Goal: Information Seeking & Learning: Check status

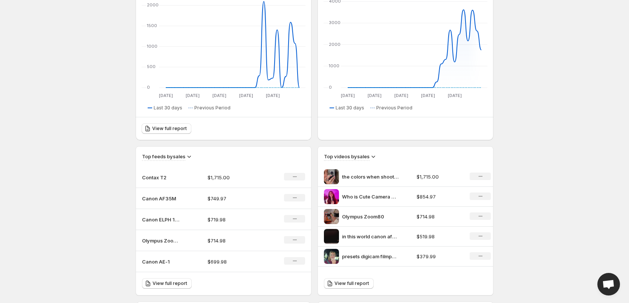
scroll to position [151, 0]
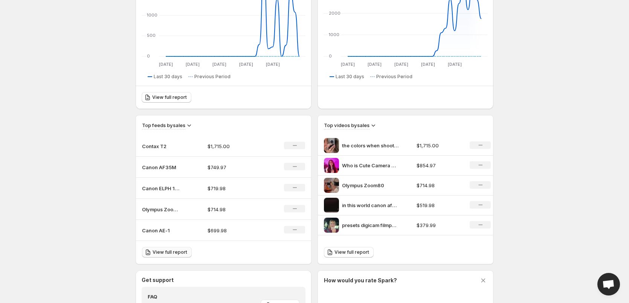
click at [180, 254] on span "View full report" at bounding box center [169, 253] width 35 height 6
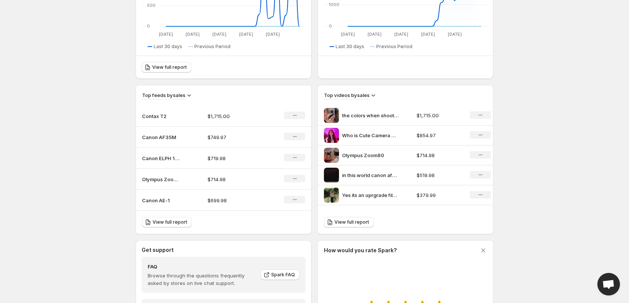
scroll to position [226, 0]
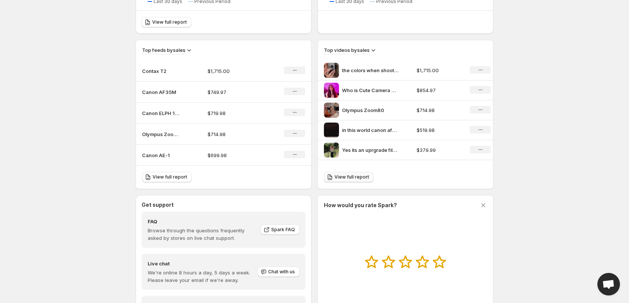
click at [346, 180] on span "View full report" at bounding box center [351, 177] width 35 height 6
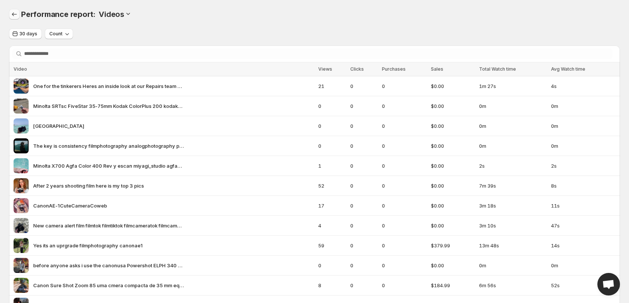
click at [16, 14] on icon "Performance report" at bounding box center [15, 15] width 8 height 8
